Goal: Use online tool/utility: Utilize a website feature to perform a specific function

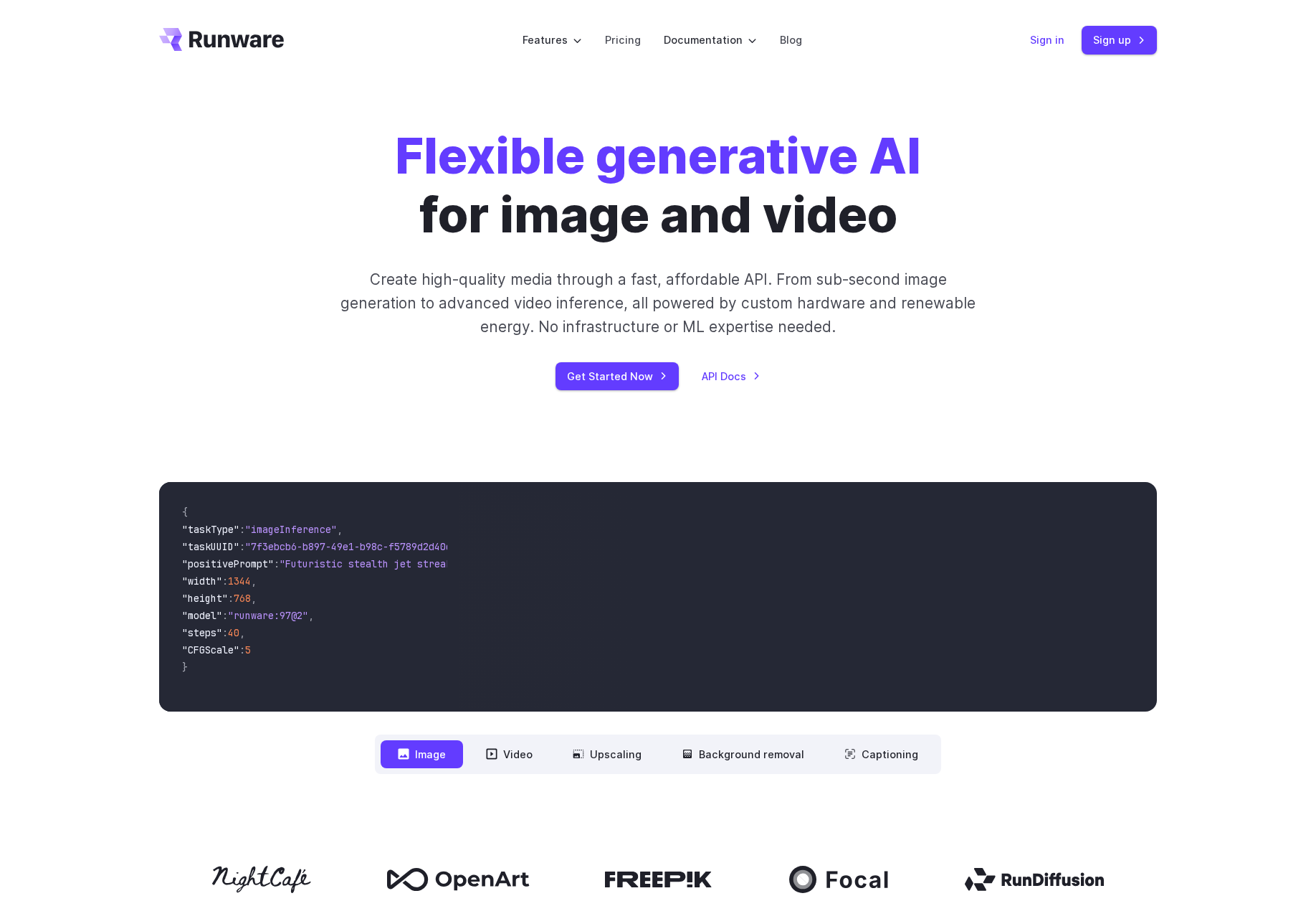
click at [1046, 37] on link "Sign in" at bounding box center [1048, 40] width 35 height 17
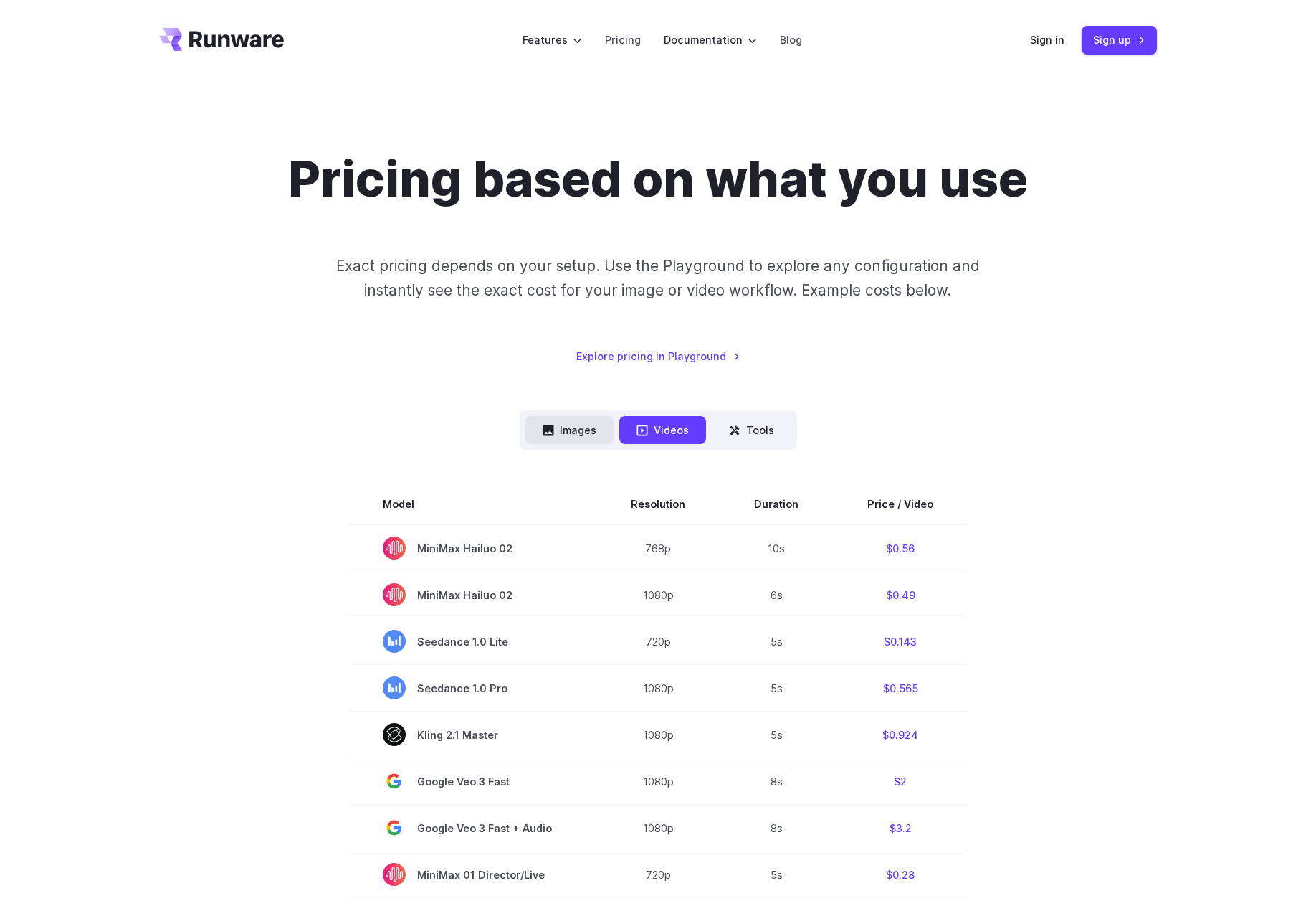
click at [585, 430] on button "Images" at bounding box center [569, 429] width 88 height 28
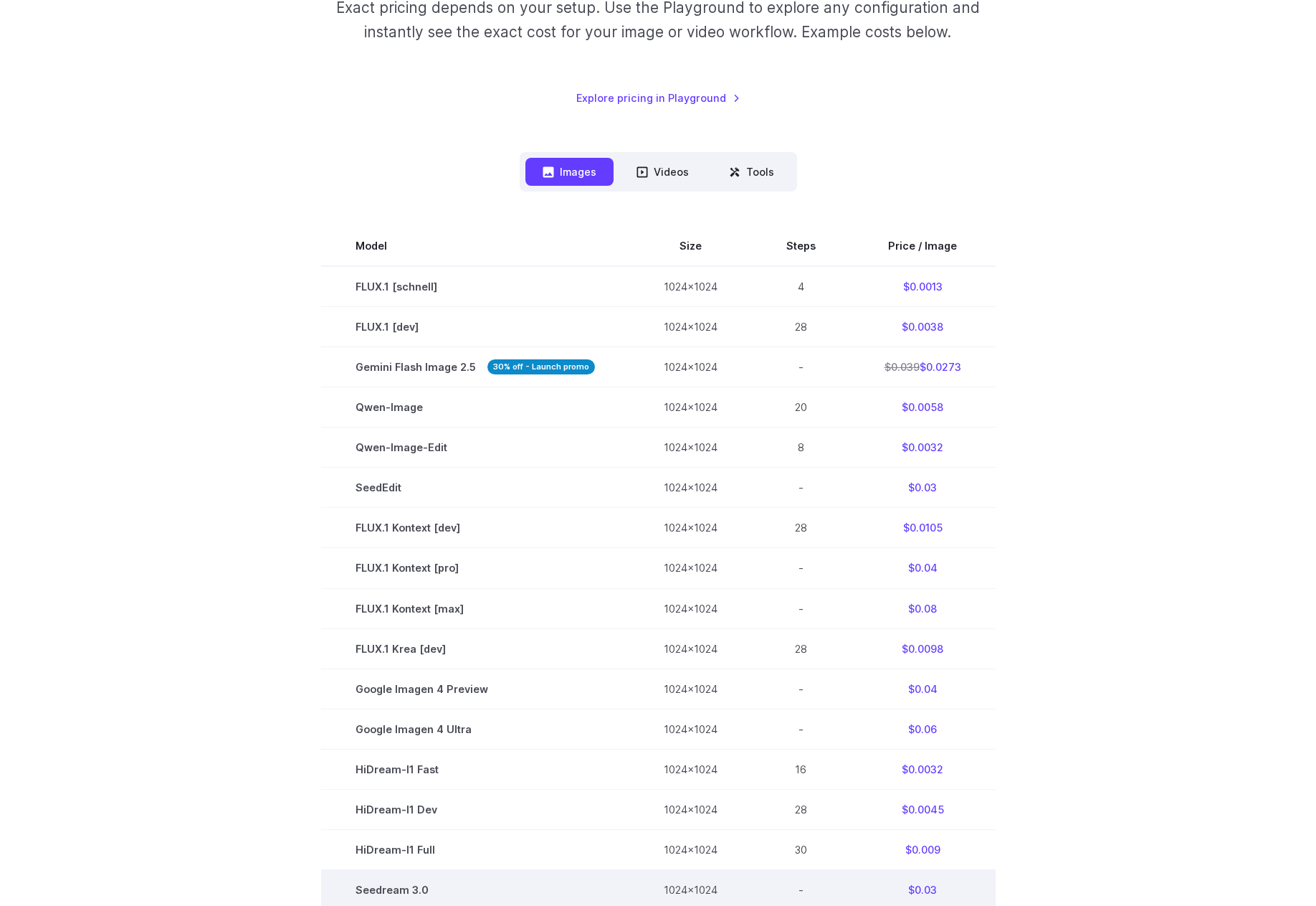
scroll to position [215, 0]
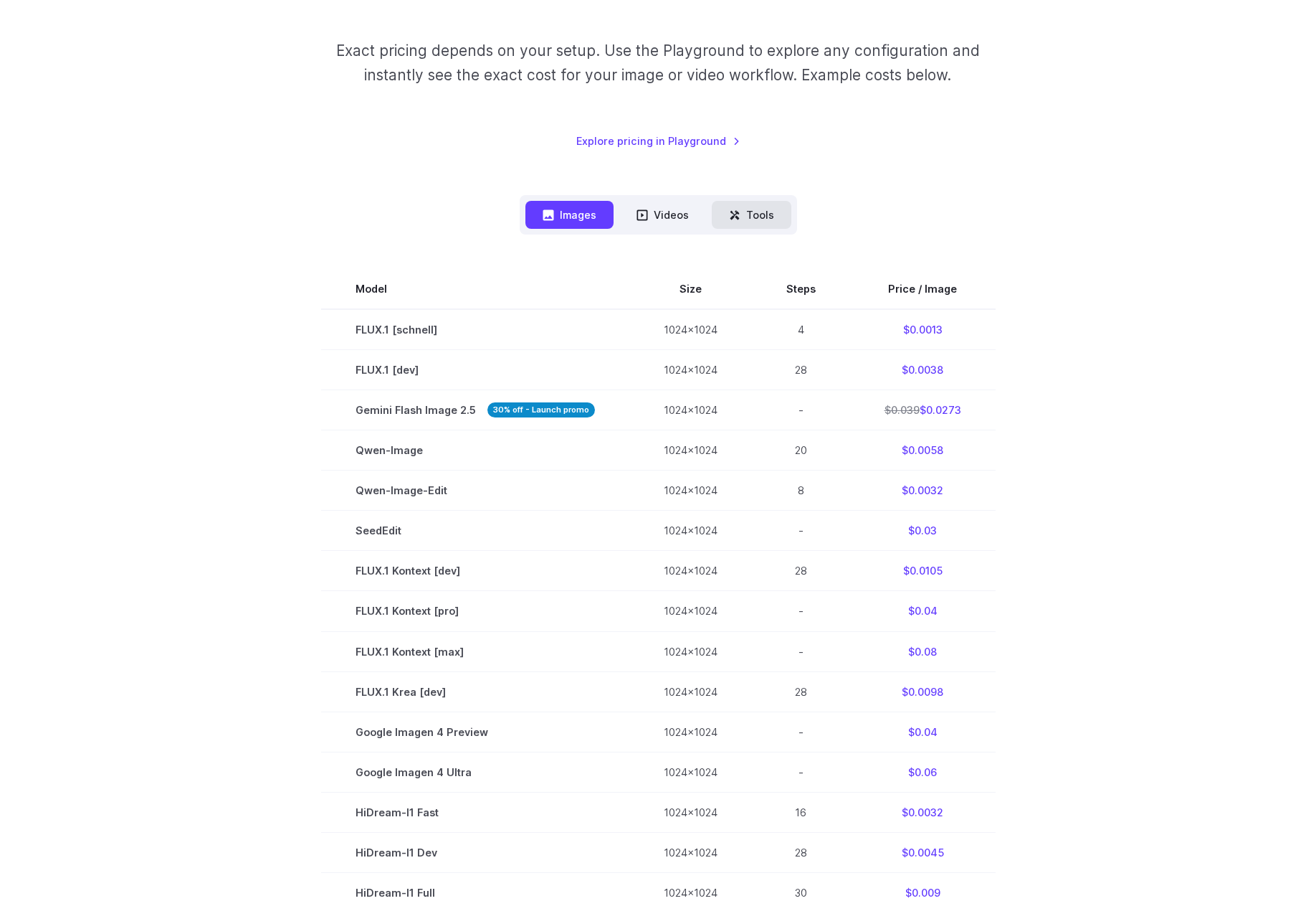
click at [755, 215] on button "Tools" at bounding box center [752, 214] width 80 height 28
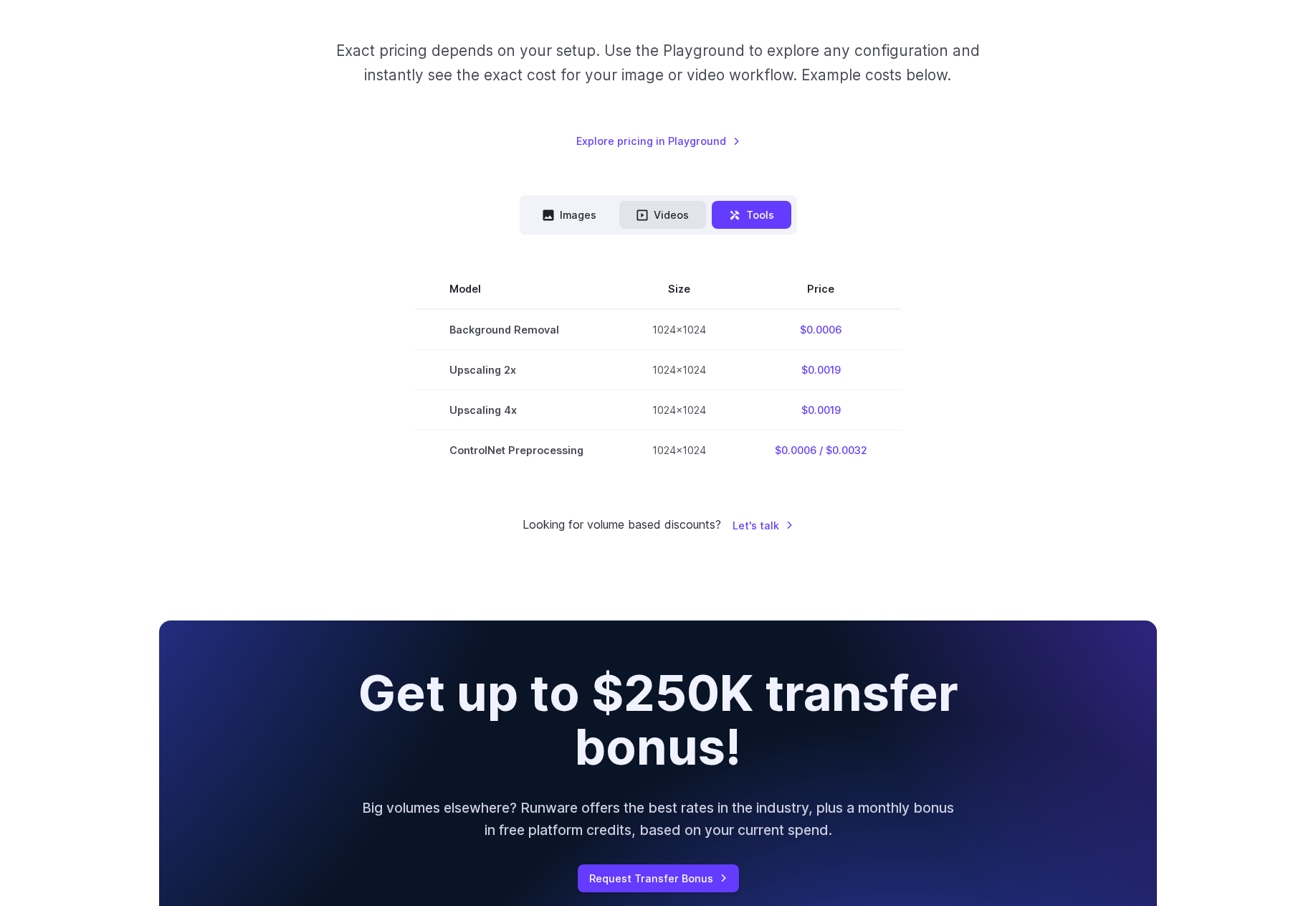
click at [657, 214] on button "Videos" at bounding box center [662, 214] width 86 height 28
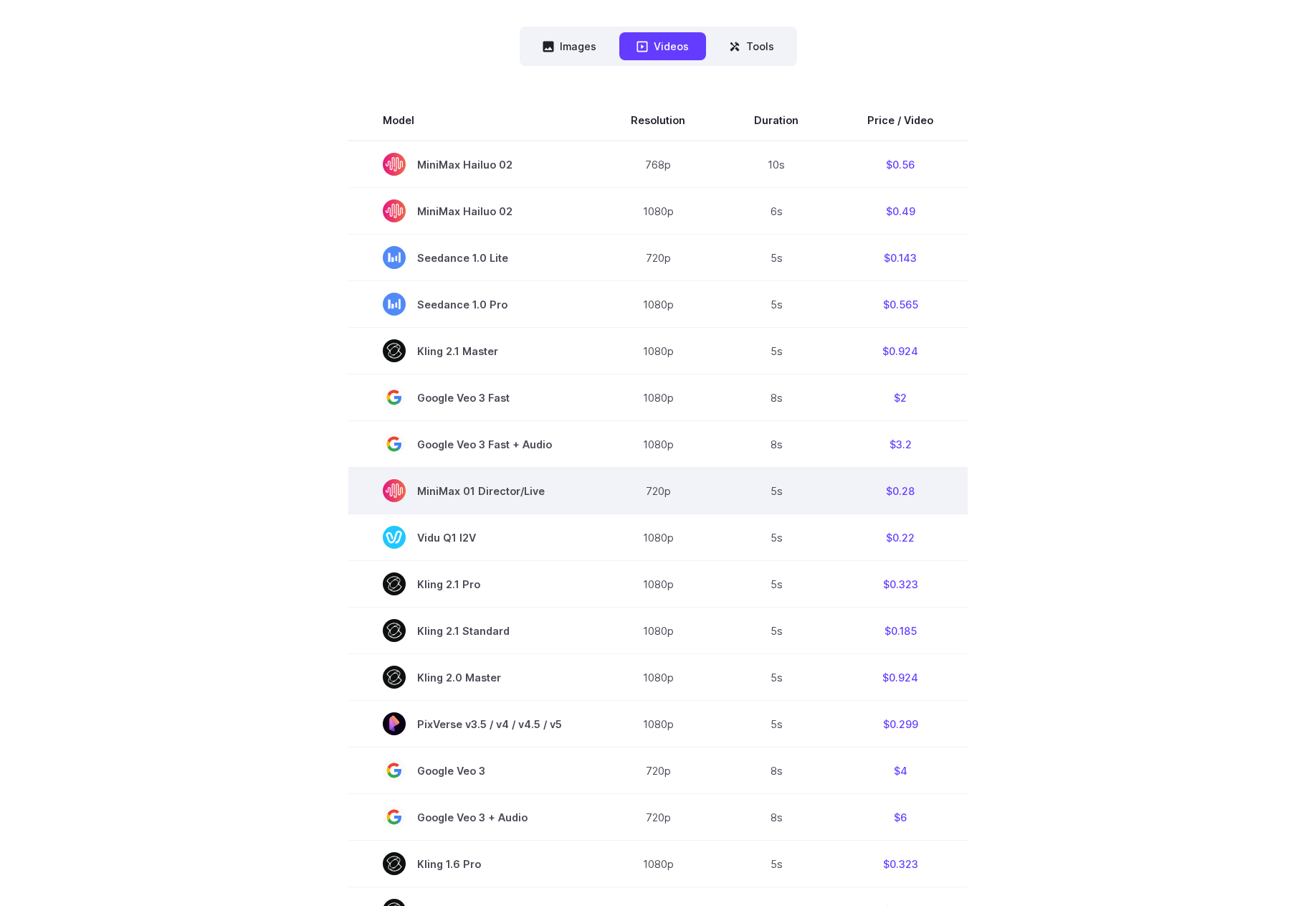
scroll to position [359, 0]
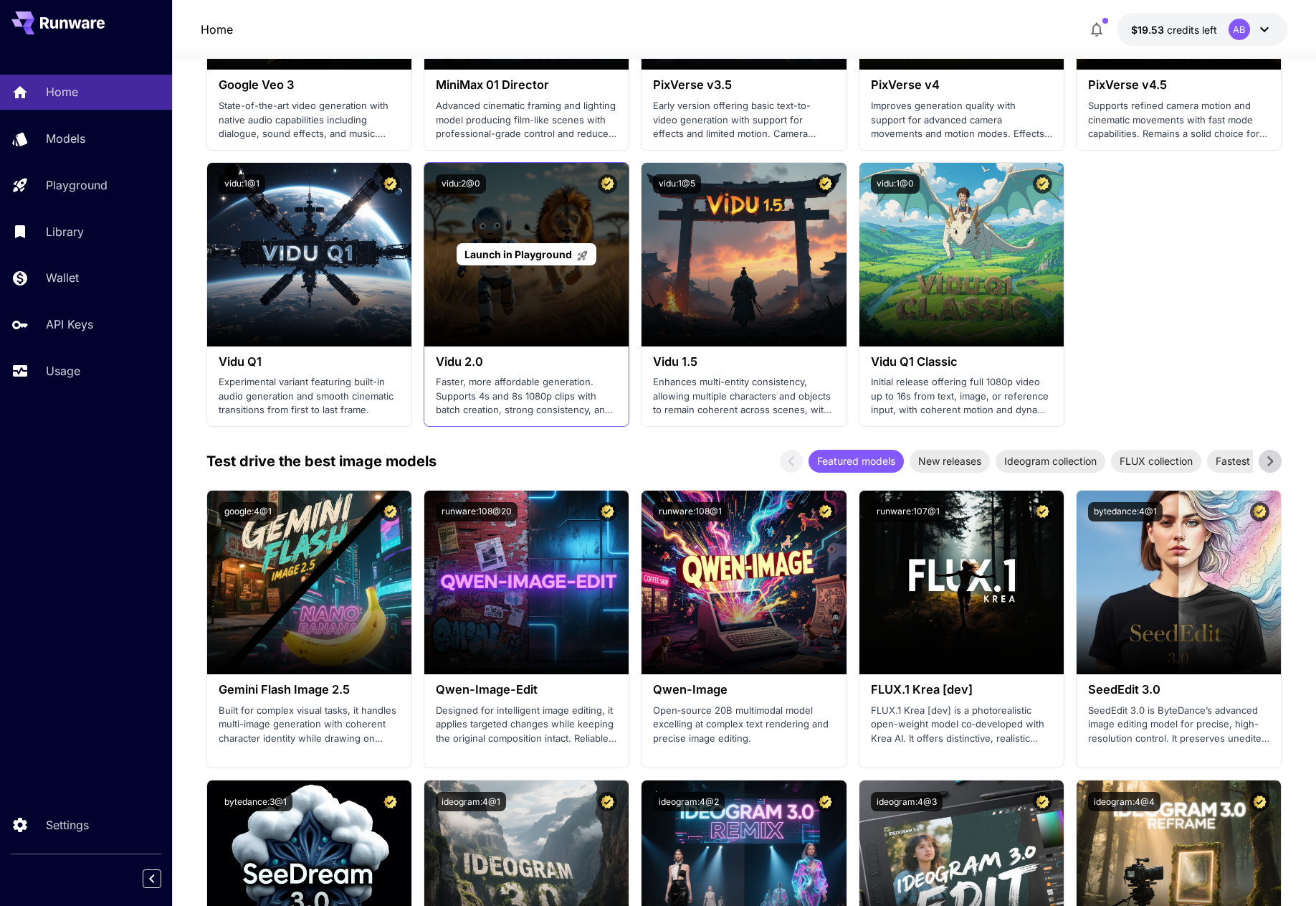
scroll to position [1219, 0]
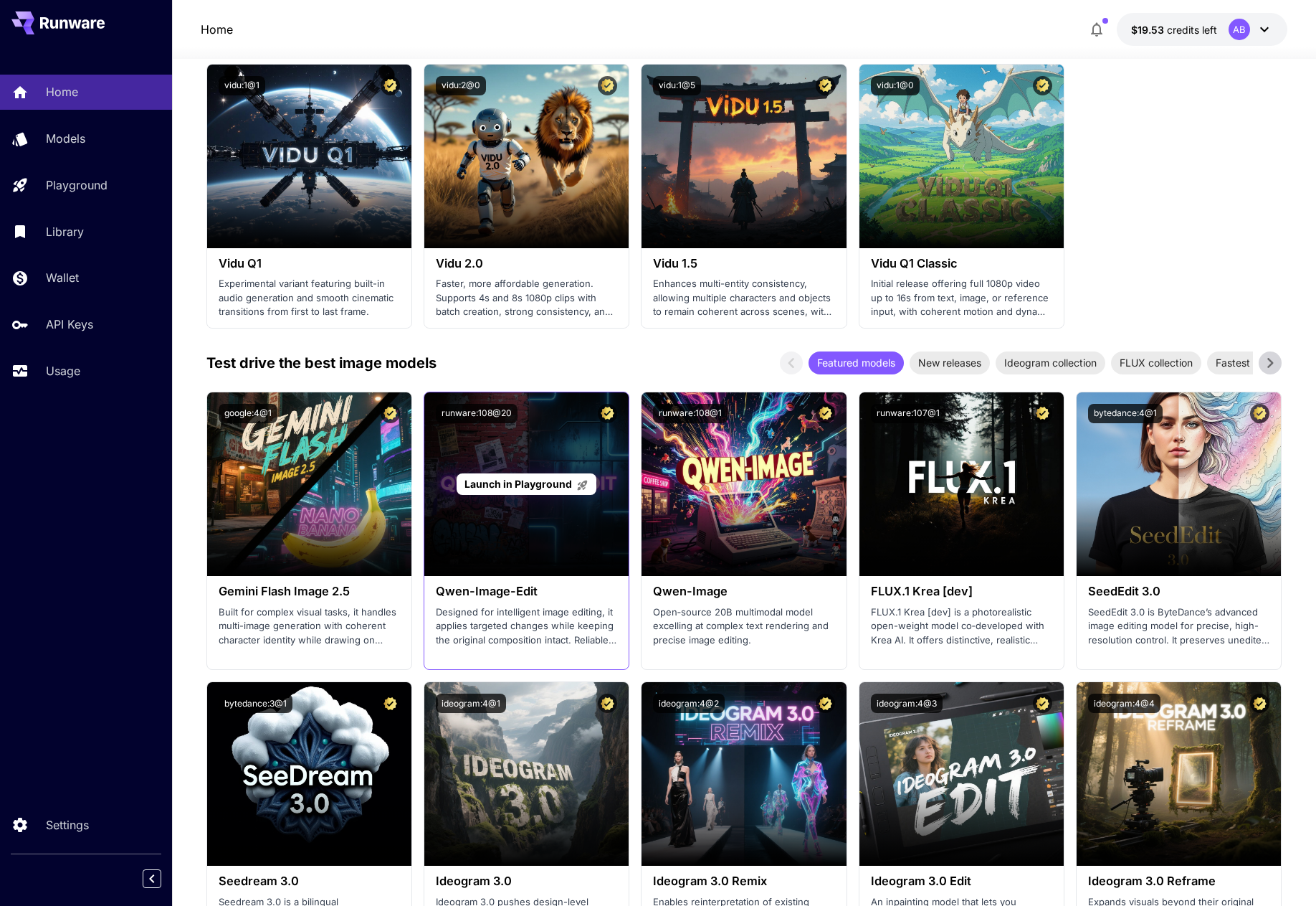
click at [512, 474] on div "Launch in Playground" at bounding box center [527, 484] width 140 height 23
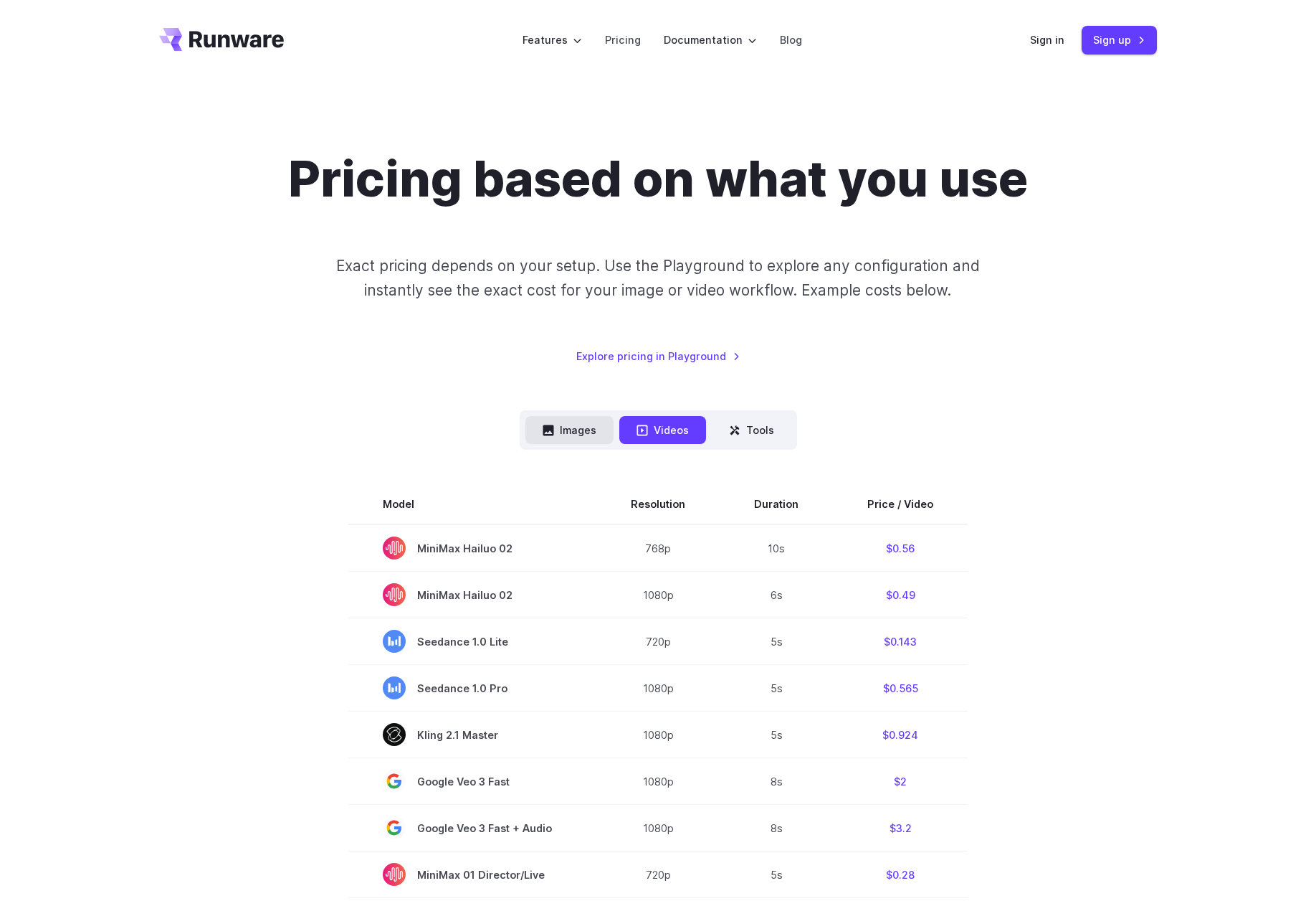
click at [573, 426] on button "Images" at bounding box center [569, 429] width 88 height 28
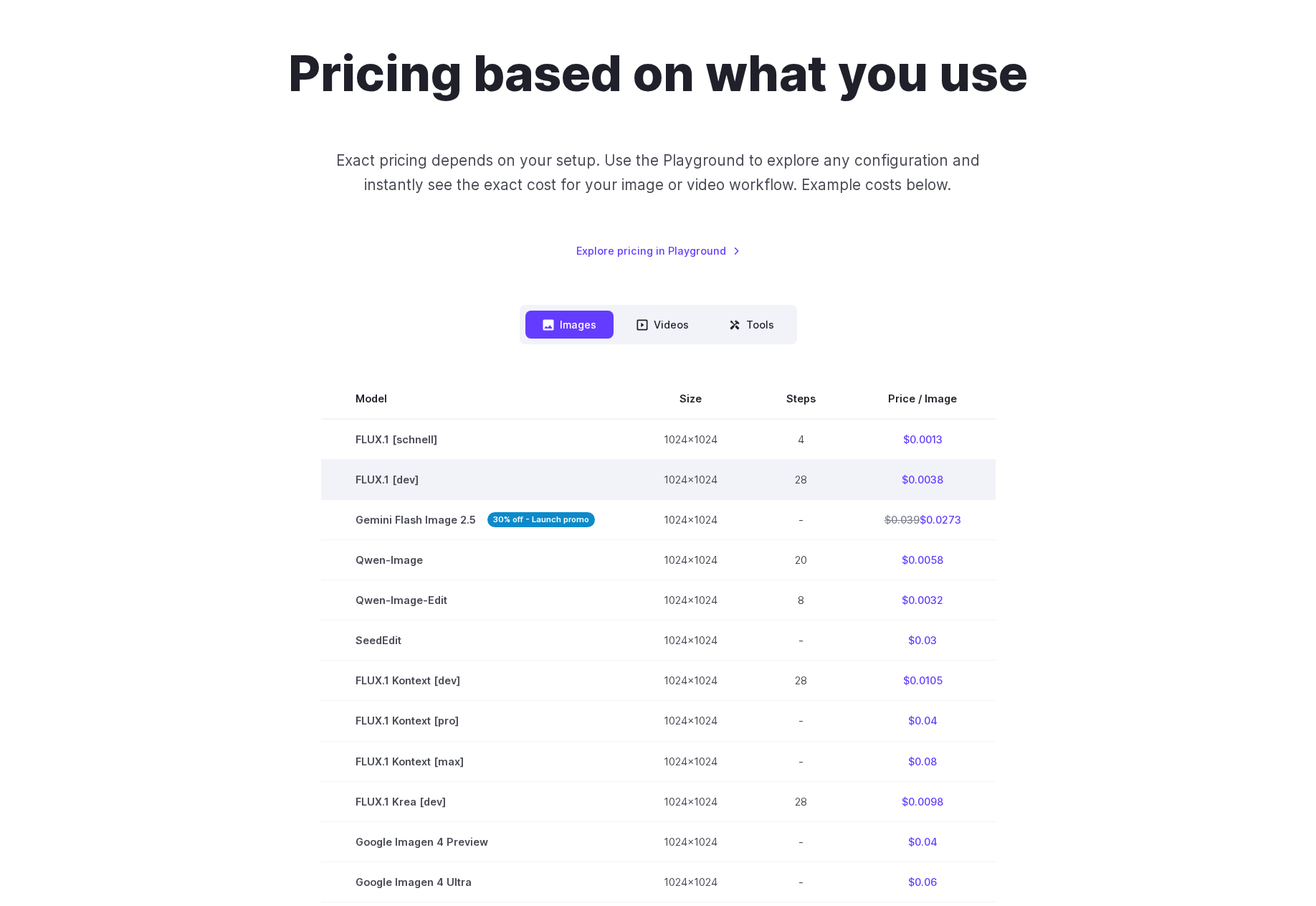
scroll to position [144, 0]
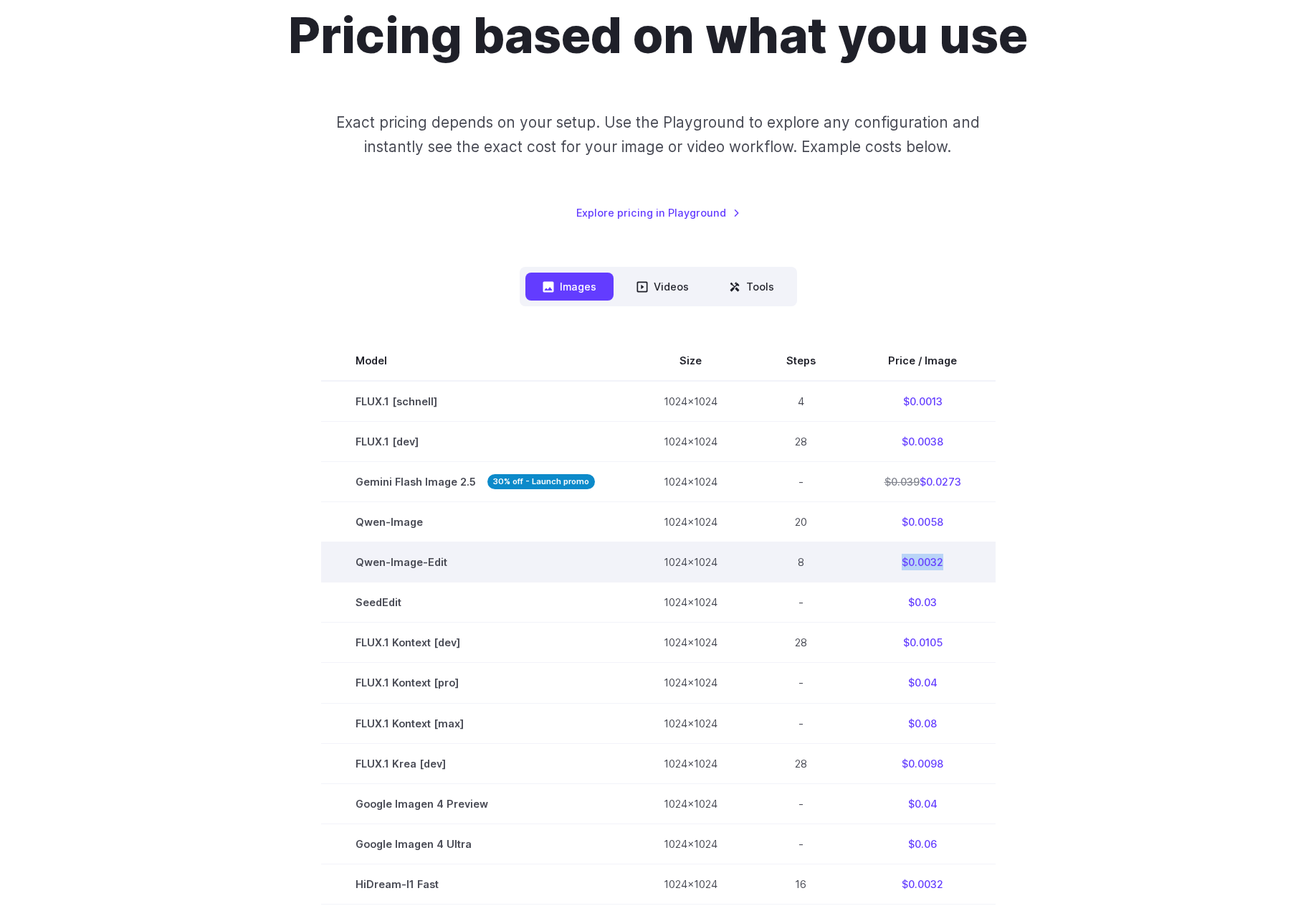
drag, startPoint x: 894, startPoint y: 563, endPoint x: 942, endPoint y: 565, distance: 48.0
click at [942, 565] on td "$0.0032" at bounding box center [923, 562] width 146 height 40
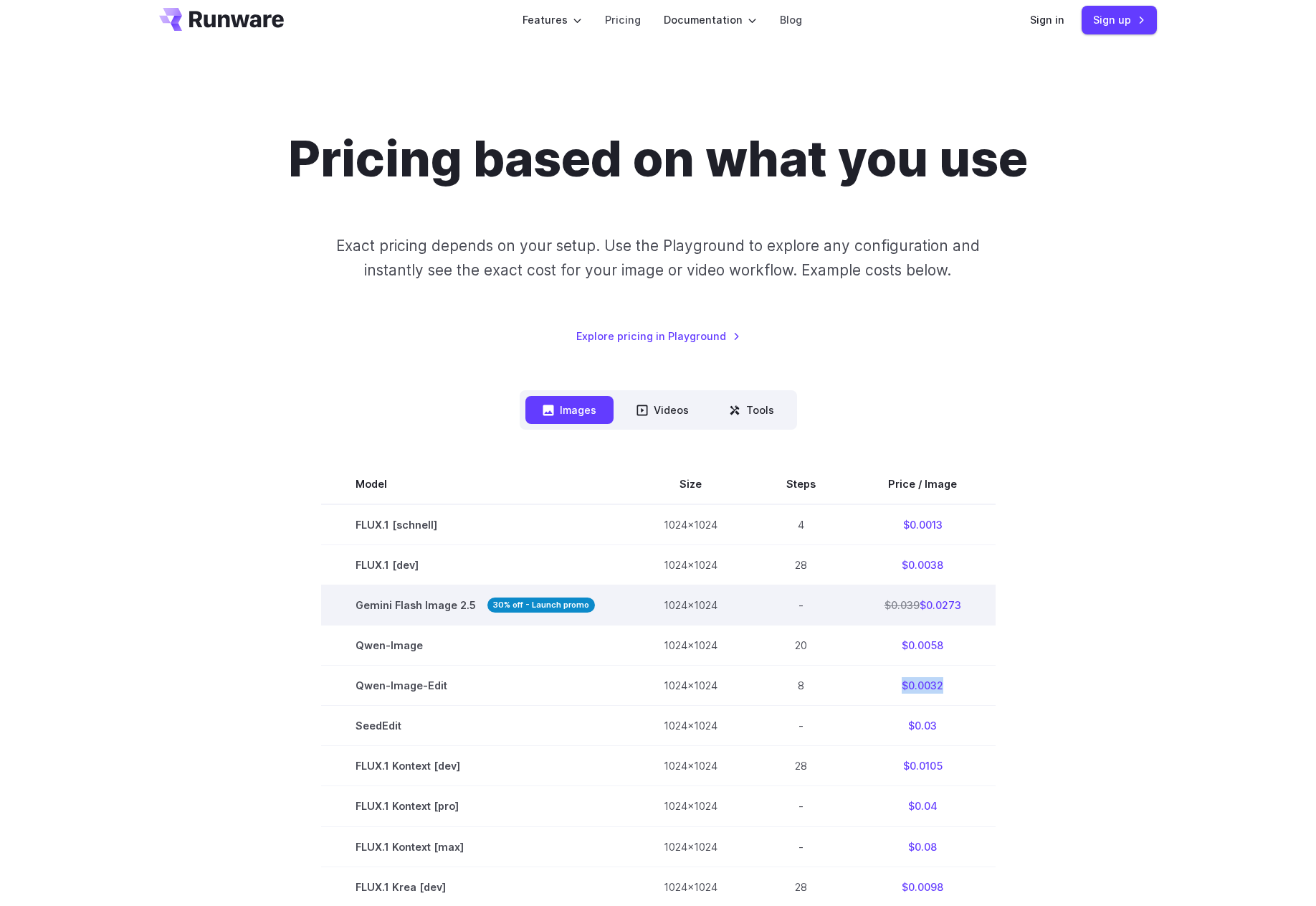
scroll to position [0, 0]
